Goal: Information Seeking & Learning: Learn about a topic

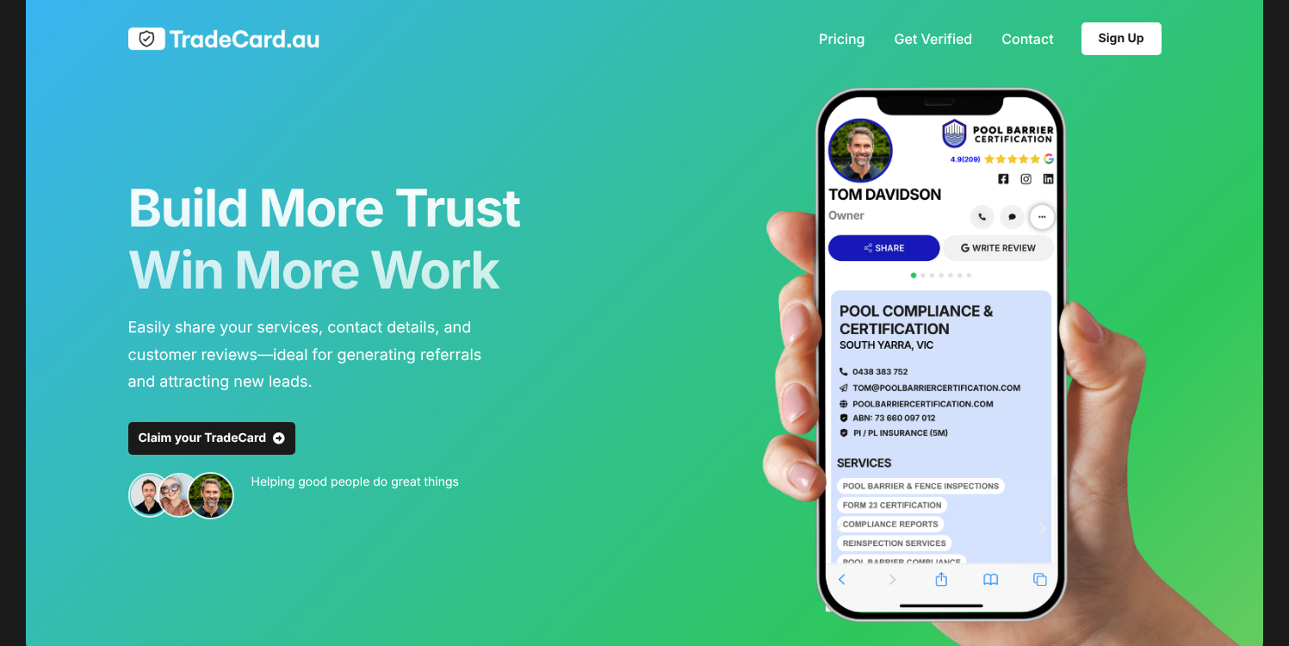
scroll to position [7, 0]
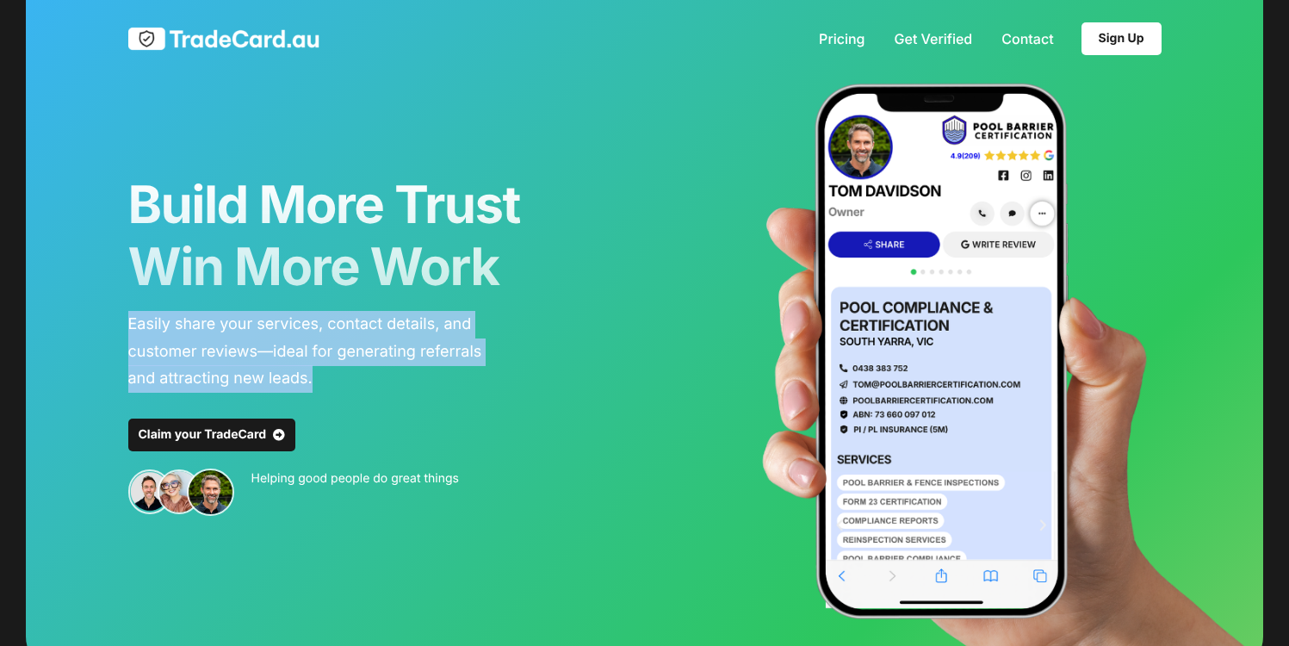
drag, startPoint x: 317, startPoint y: 377, endPoint x: 114, endPoint y: 313, distance: 212.9
click at [114, 314] on div "Build More Trust Win More Work Easily share your services, contact details, and…" at bounding box center [645, 332] width 1068 height 678
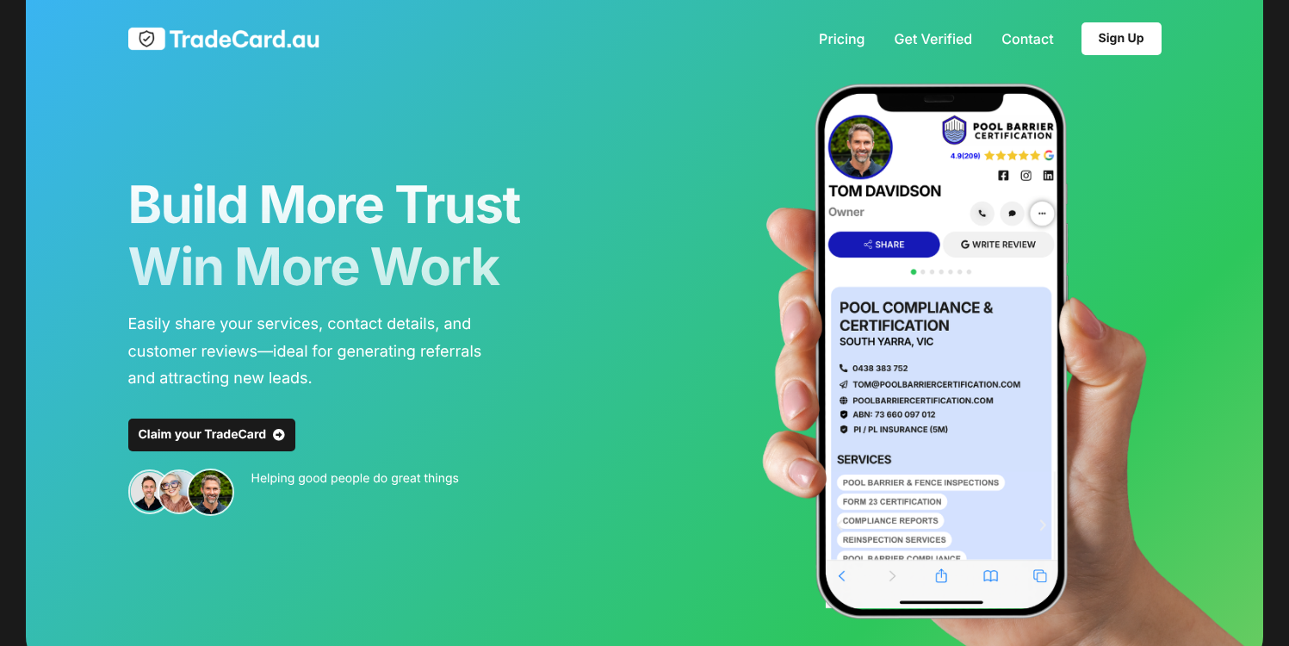
click at [114, 313] on div "Build More Trust Win More Work Easily share your services, contact details, and…" at bounding box center [645, 332] width 1068 height 678
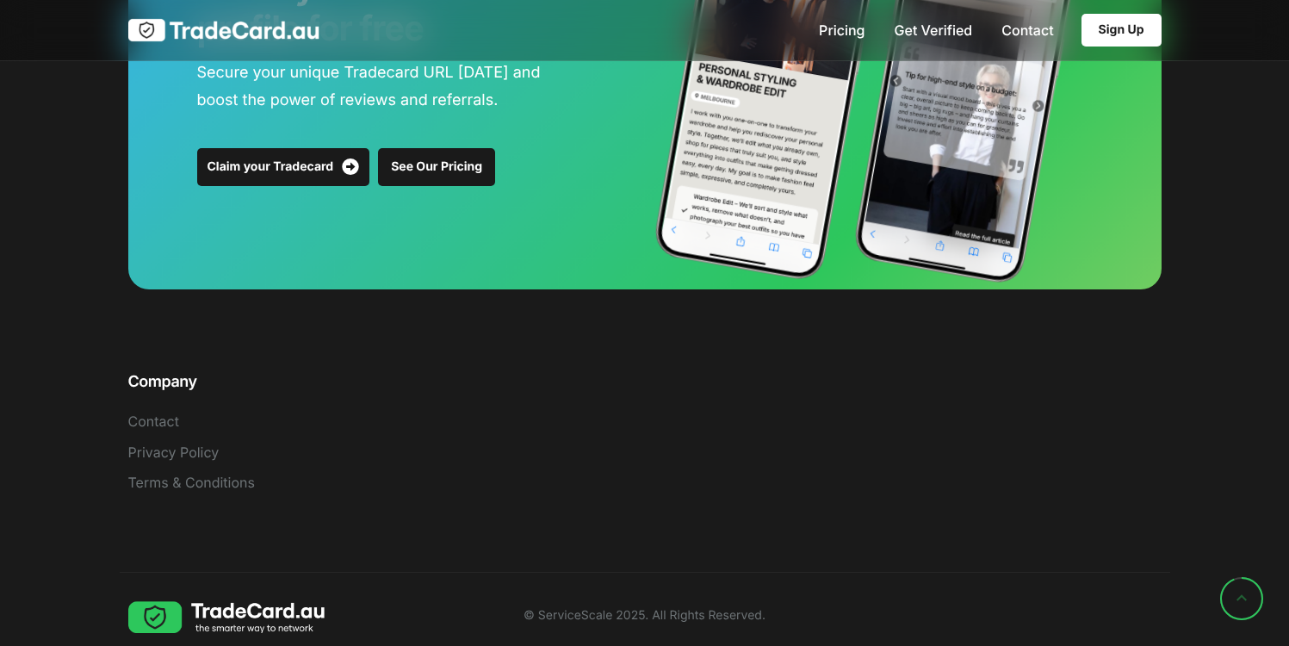
scroll to position [3665, 0]
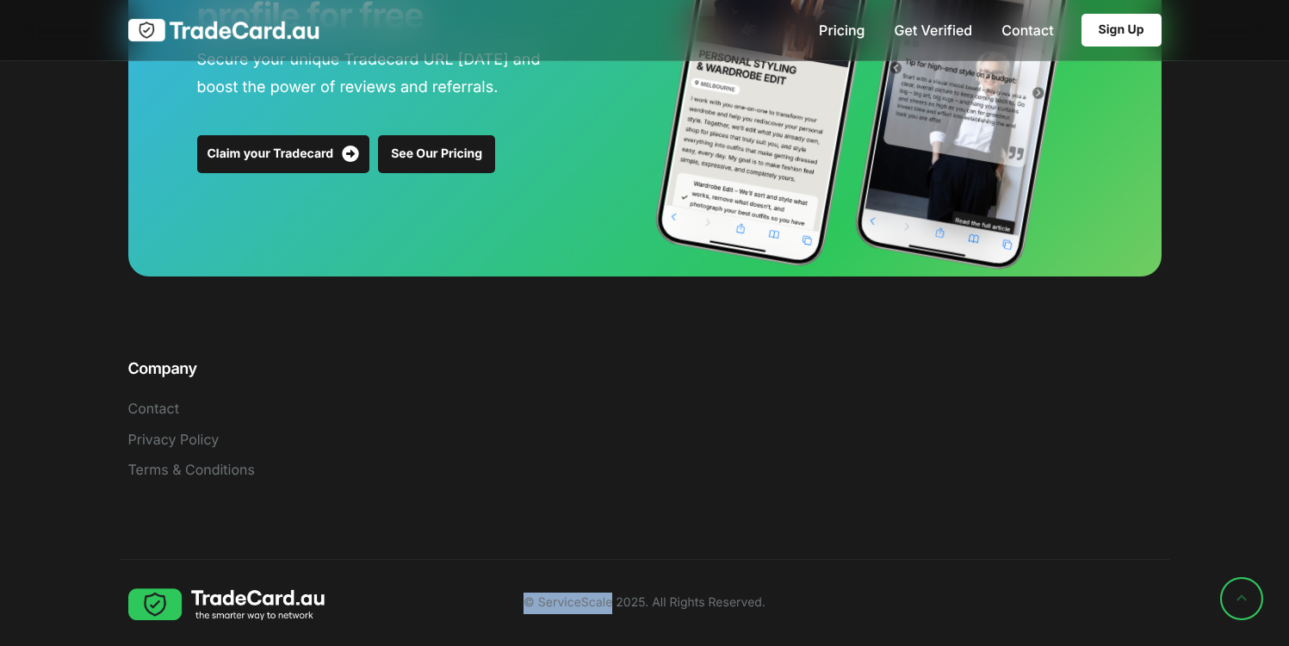
drag, startPoint x: 581, startPoint y: 597, endPoint x: 523, endPoint y: 593, distance: 58.7
click at [523, 593] on p "© ServiceScale 2025. All Rights Reserved." at bounding box center [644, 603] width 327 height 22
click at [549, 587] on div "© ServiceScale 2025. All Rights Reserved." at bounding box center [645, 603] width 344 height 52
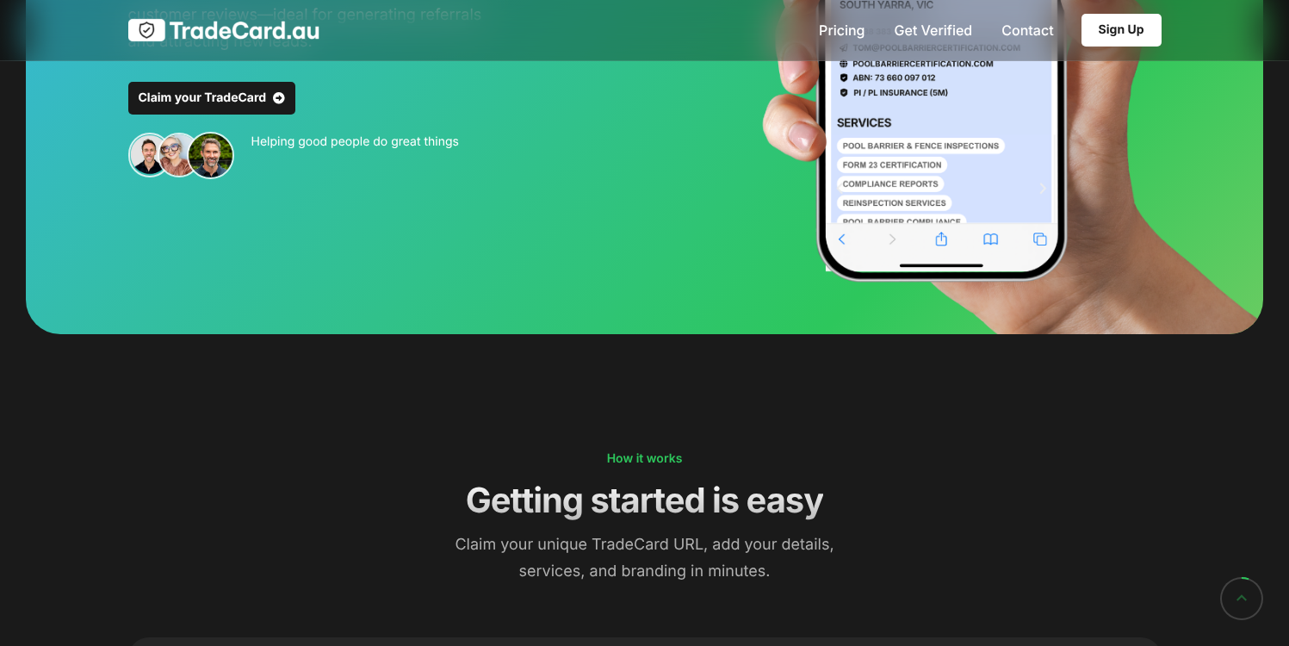
scroll to position [0, 0]
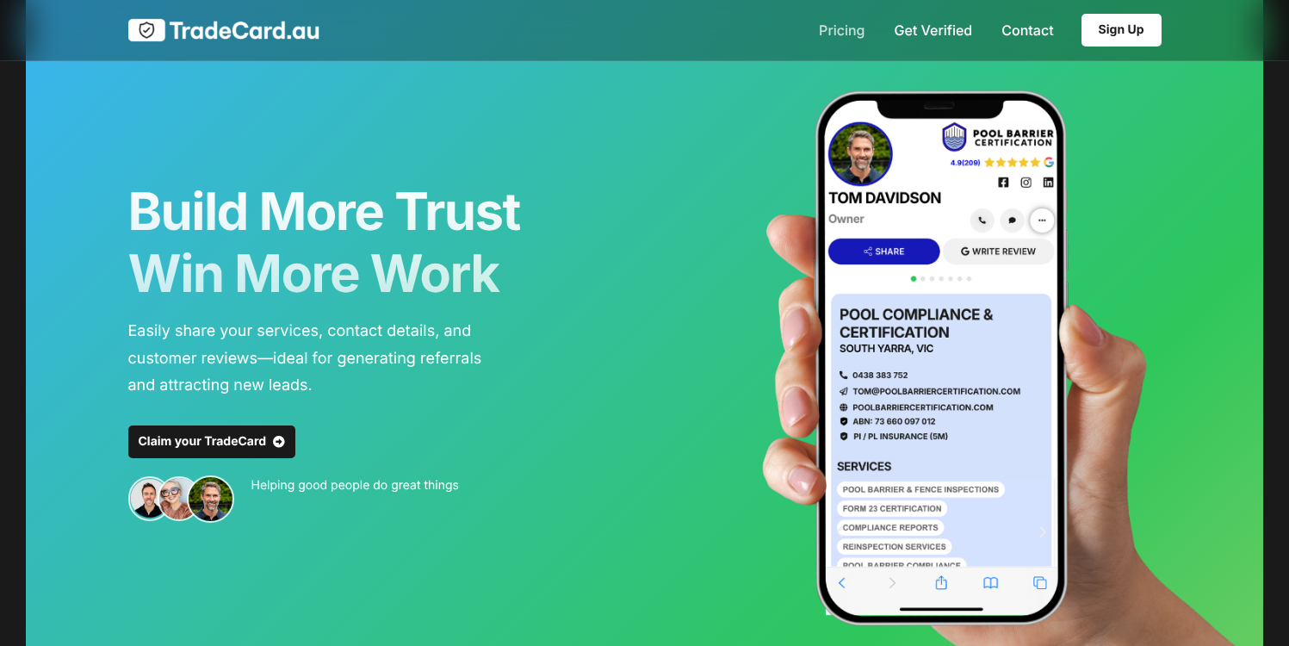
click at [840, 32] on link "Pricing" at bounding box center [842, 30] width 46 height 14
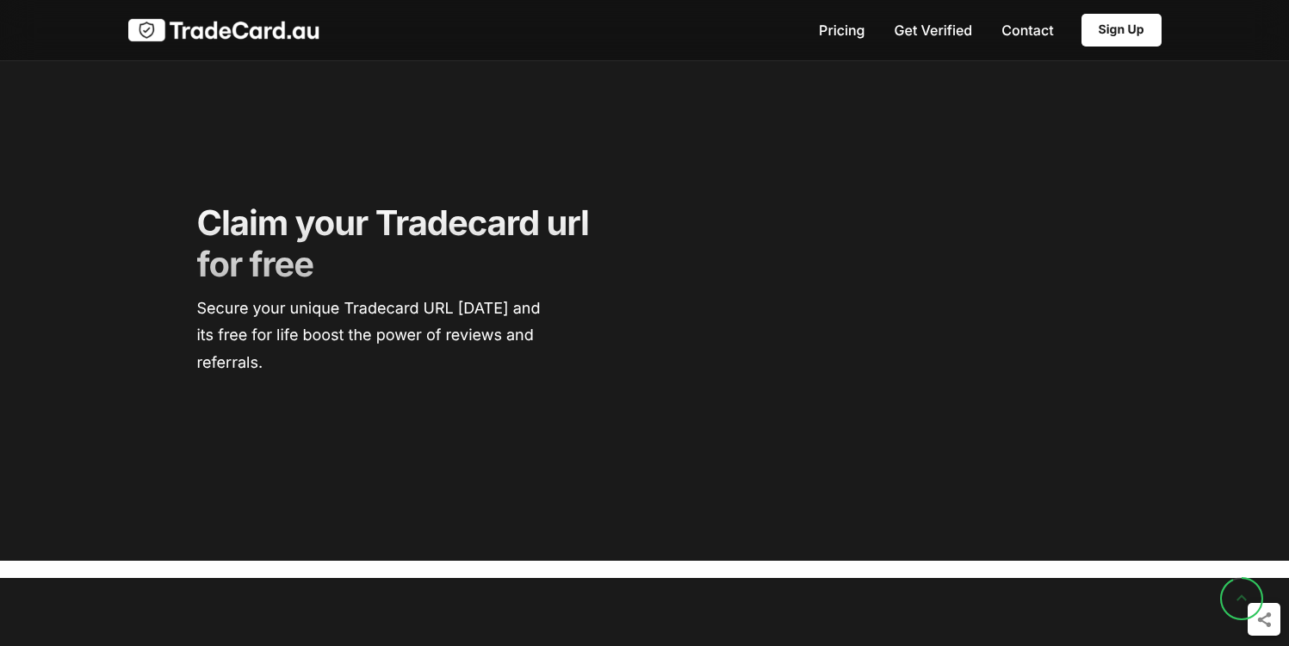
scroll to position [3348, 0]
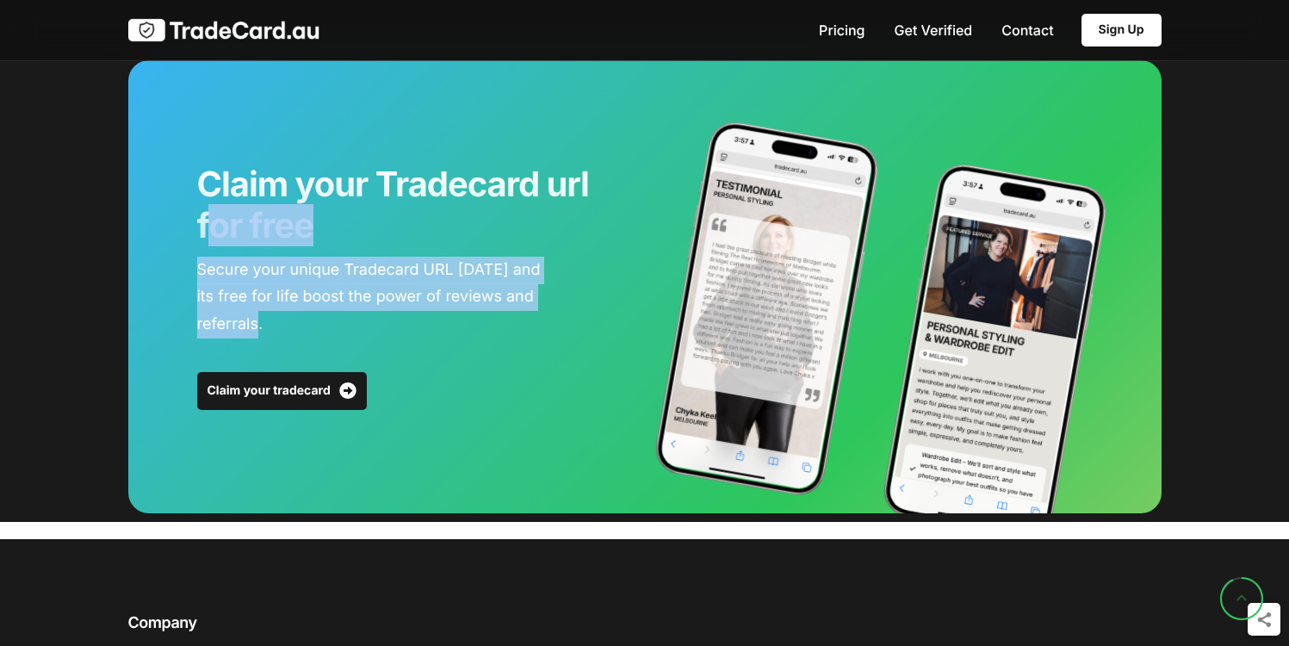
drag, startPoint x: 271, startPoint y: 318, endPoint x: 219, endPoint y: 226, distance: 105.3
click at [219, 226] on div "Claim your Tradecard url for free Secure your unique Tradecard URL [DATE] and i…" at bounding box center [400, 255] width 406 height 183
click at [220, 217] on span "Claim your Tradecard url for free" at bounding box center [400, 205] width 406 height 83
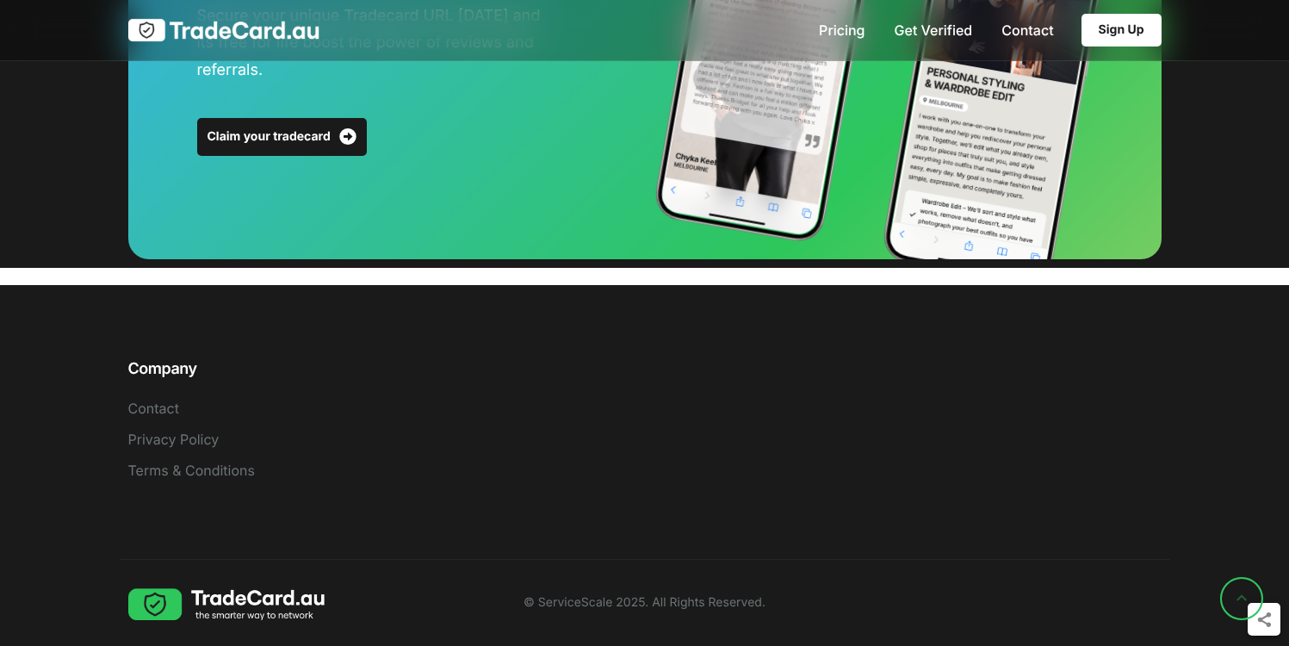
scroll to position [3602, 0]
click at [26, 341] on div "Company Contact Privacy Policy Terms & Conditions © ServiceScale 2025. All Righ…" at bounding box center [644, 465] width 1289 height 361
drag, startPoint x: 610, startPoint y: 603, endPoint x: 538, endPoint y: 603, distance: 71.5
click at [538, 603] on div "Share" at bounding box center [650, 619] width 1259 height 33
drag, startPoint x: 538, startPoint y: 603, endPoint x: 815, endPoint y: 481, distance: 303.0
